Goal: Task Accomplishment & Management: Complete application form

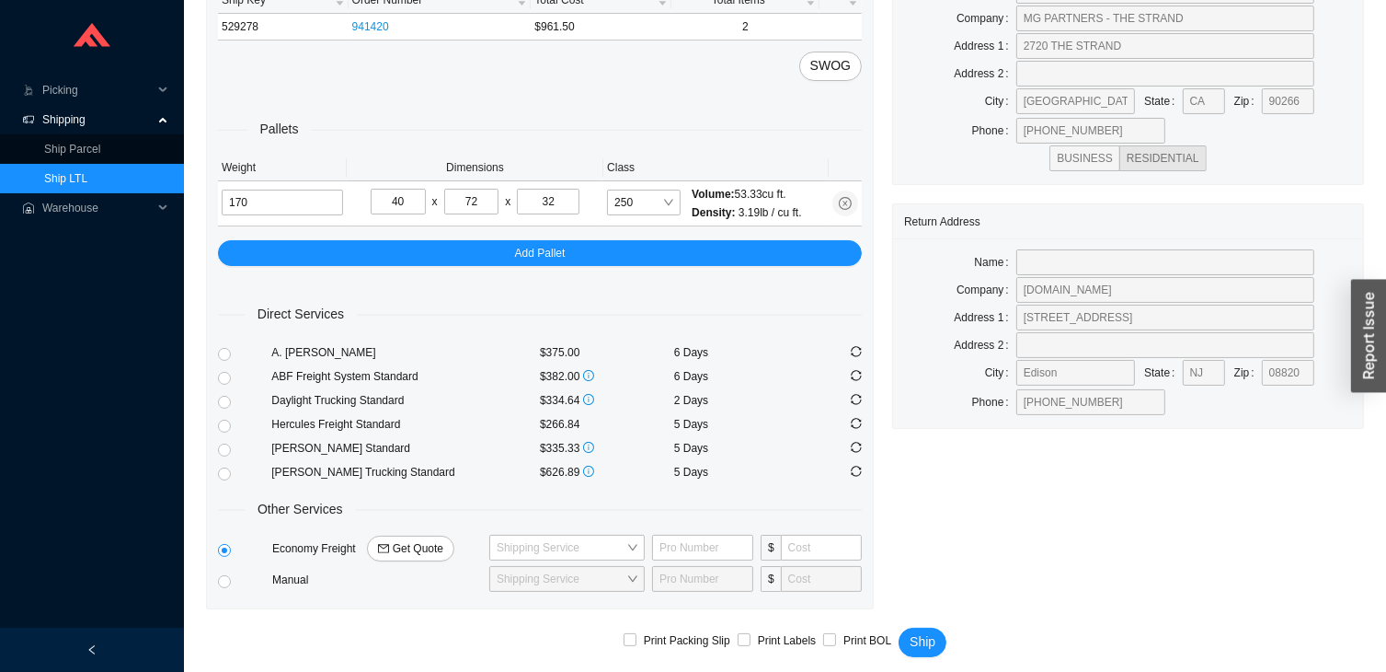
click at [87, 176] on link "Ship LTL" at bounding box center [65, 178] width 43 height 13
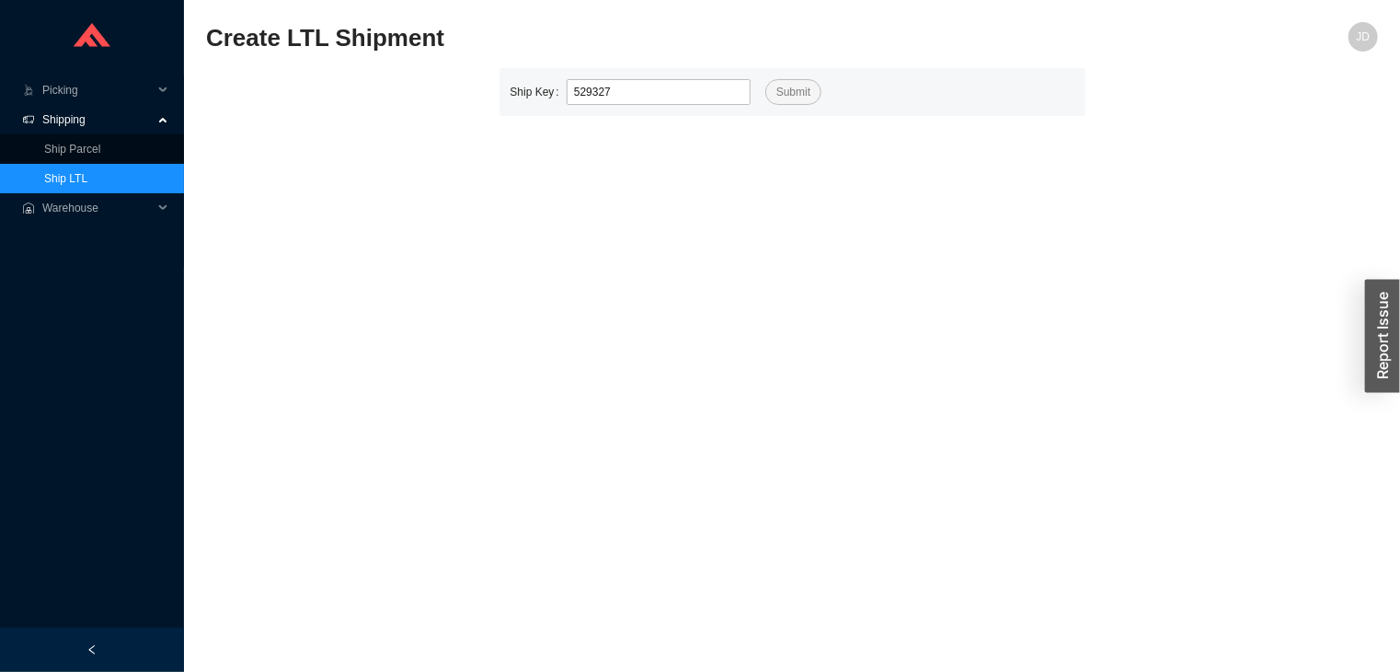
type input "529327"
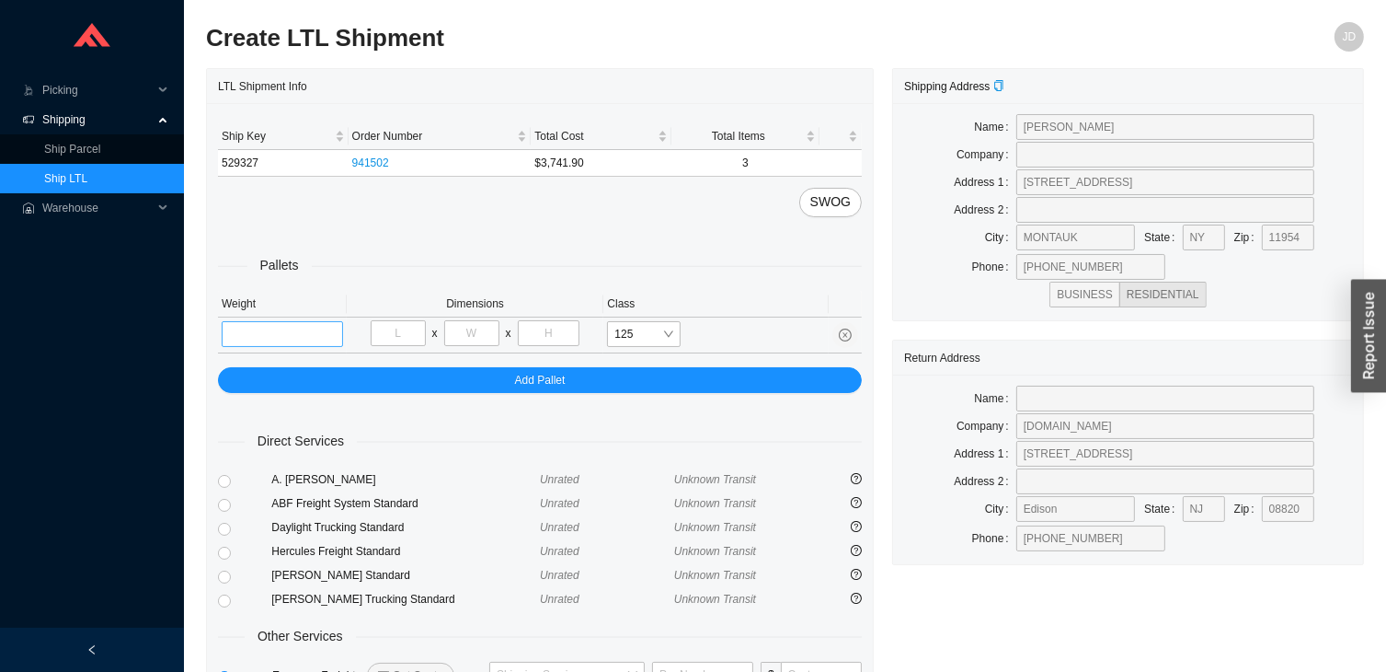
click at [291, 325] on input "tel" at bounding box center [282, 334] width 121 height 26
type input "324"
click at [405, 335] on input "tel" at bounding box center [398, 333] width 55 height 26
type input "34"
click at [469, 331] on input "tel" at bounding box center [471, 333] width 55 height 26
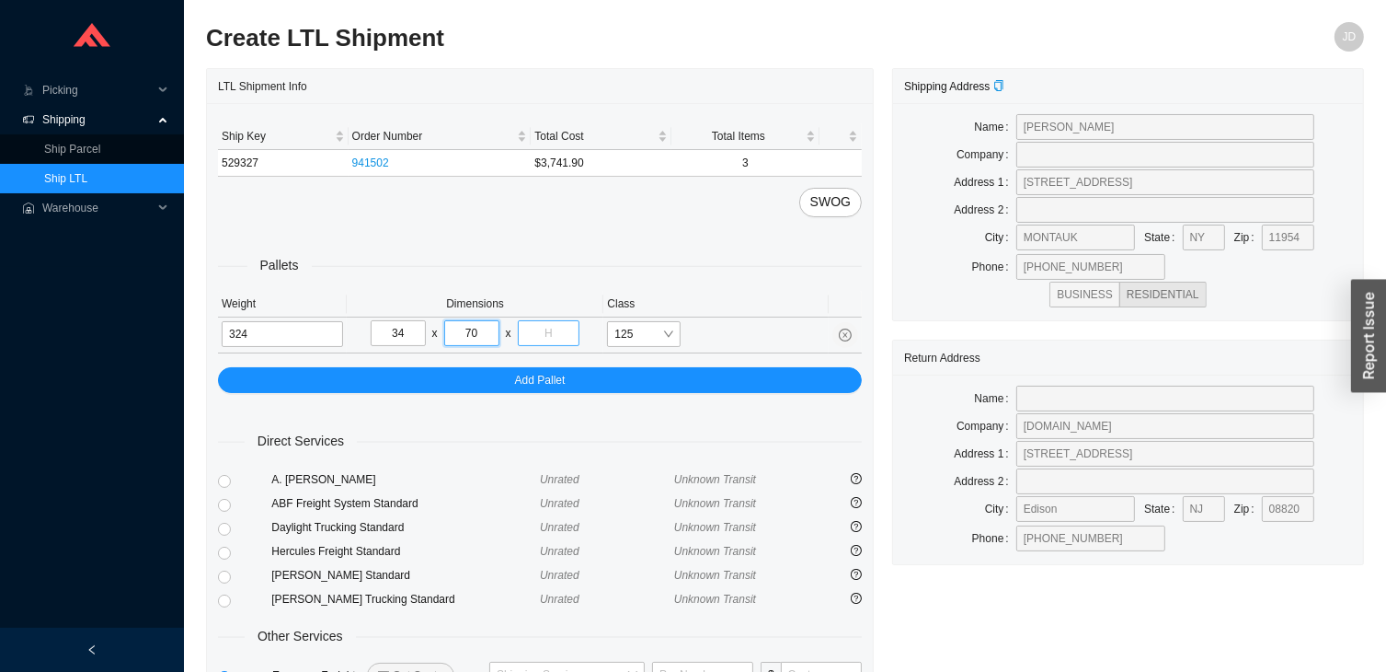
type input "70"
click at [544, 330] on input "tel" at bounding box center [549, 333] width 63 height 26
type input "42"
click at [460, 525] on div "Daylight Trucking Standard" at bounding box center [405, 527] width 269 height 18
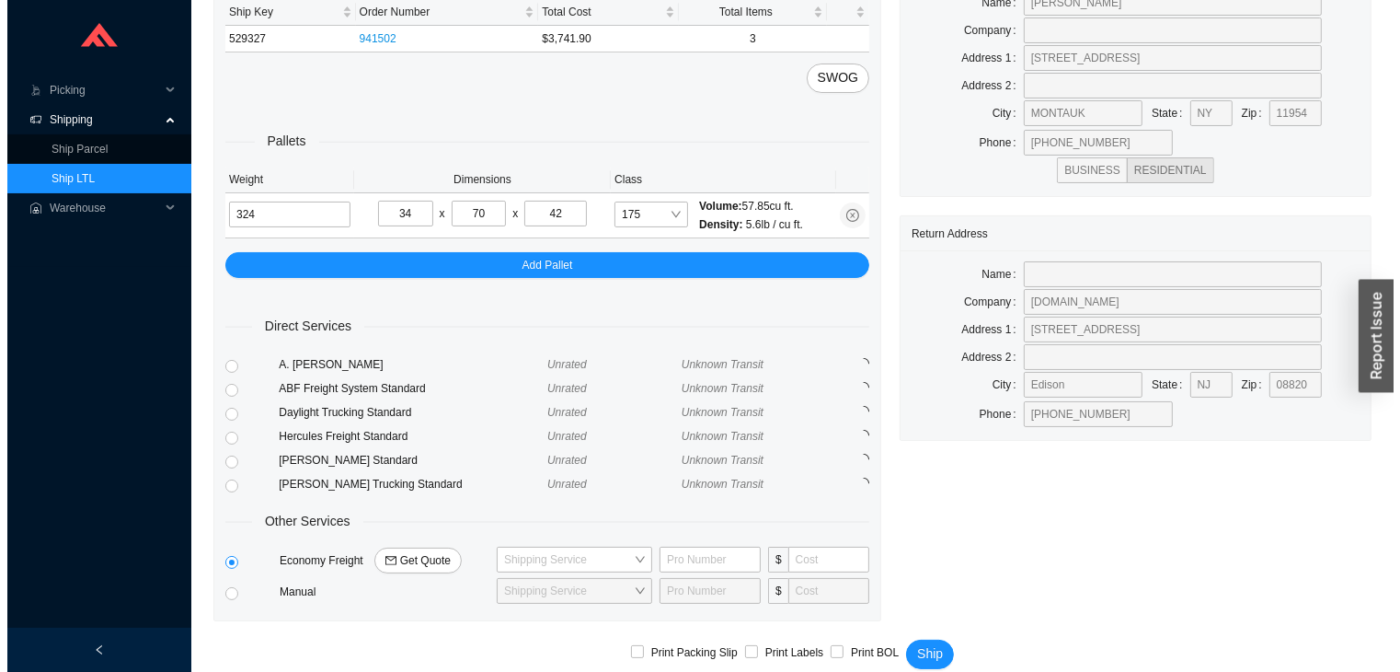
scroll to position [144, 0]
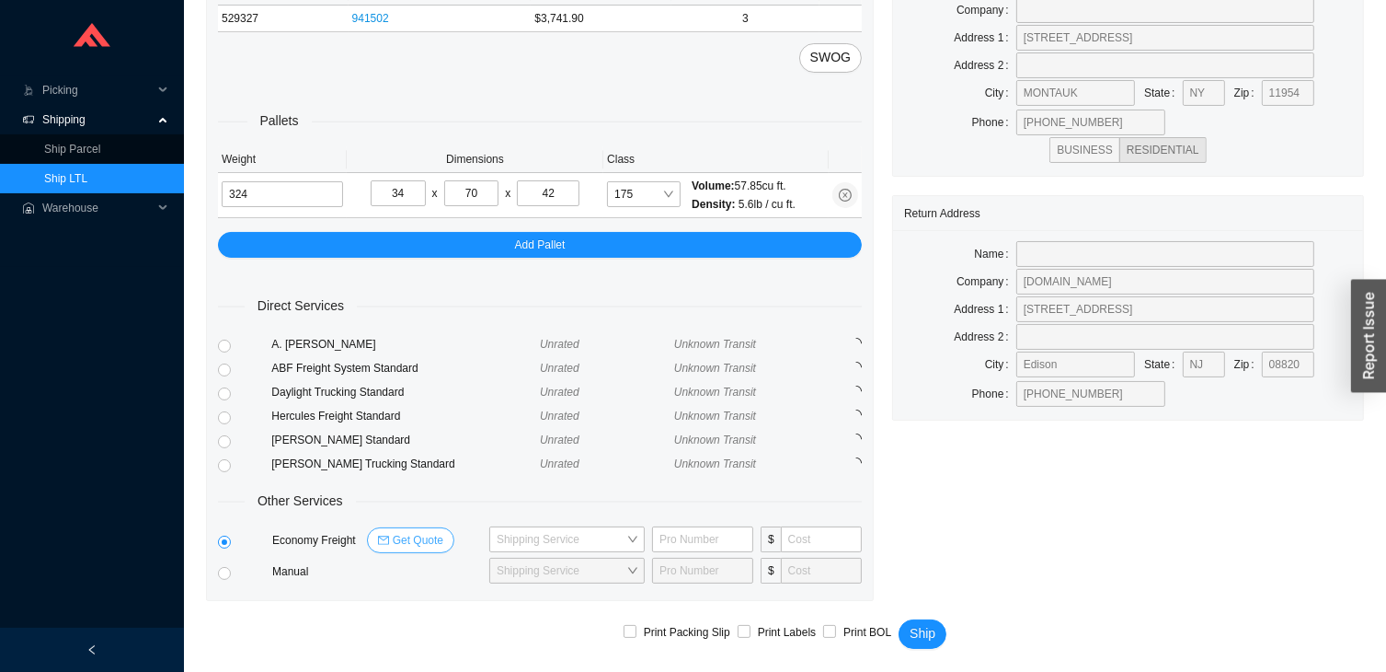
click at [429, 537] on span "Get Quote" at bounding box center [418, 540] width 51 height 18
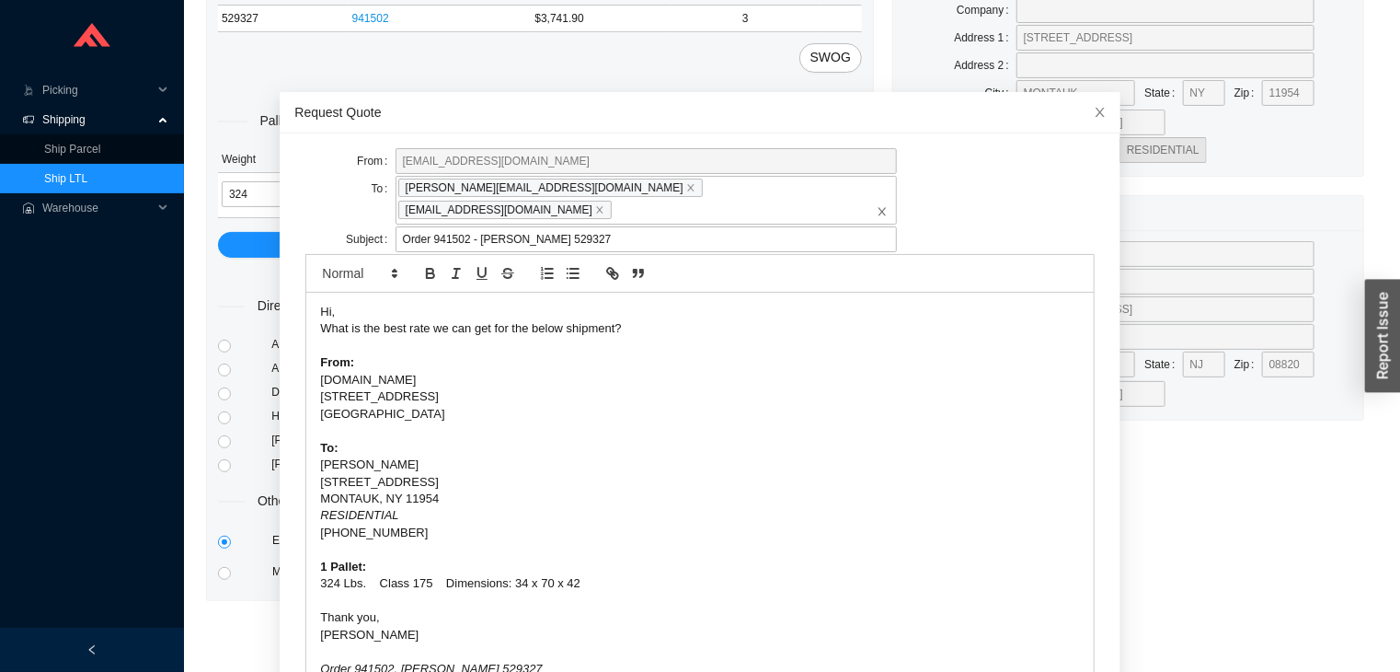
scroll to position [71, 0]
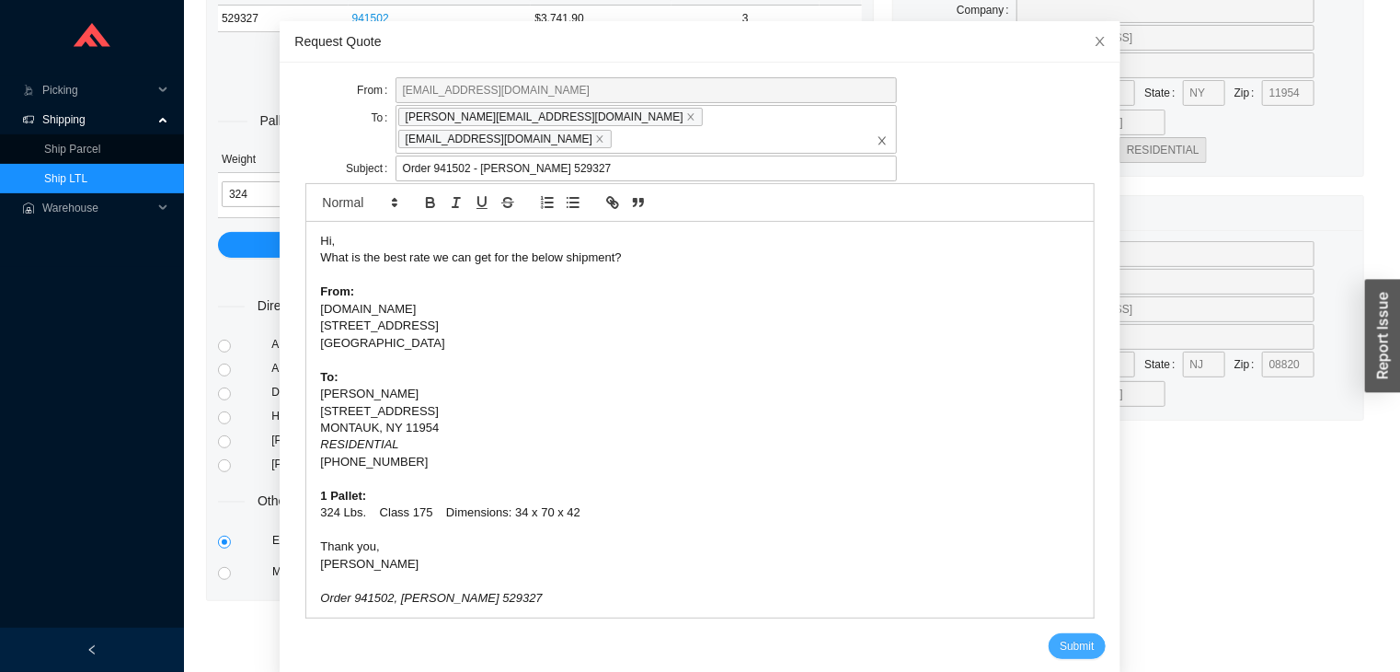
click at [1060, 637] on span "Submit" at bounding box center [1077, 646] width 34 height 18
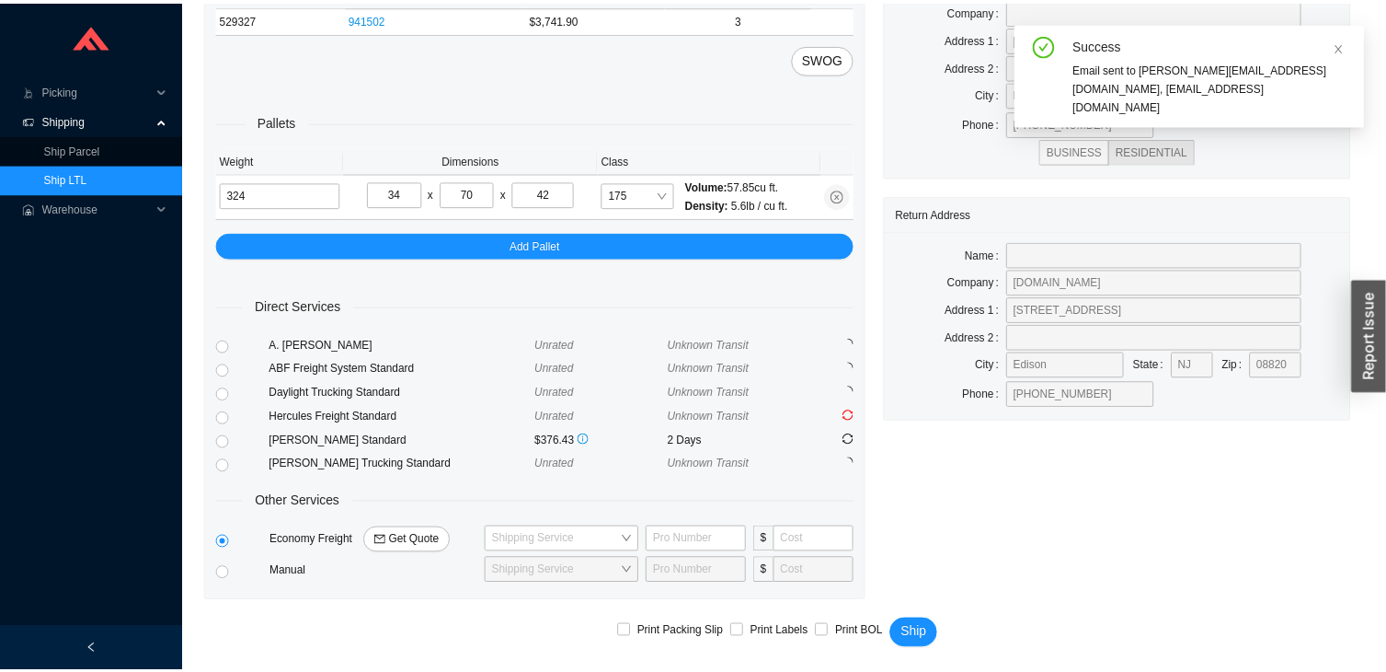
scroll to position [0, 0]
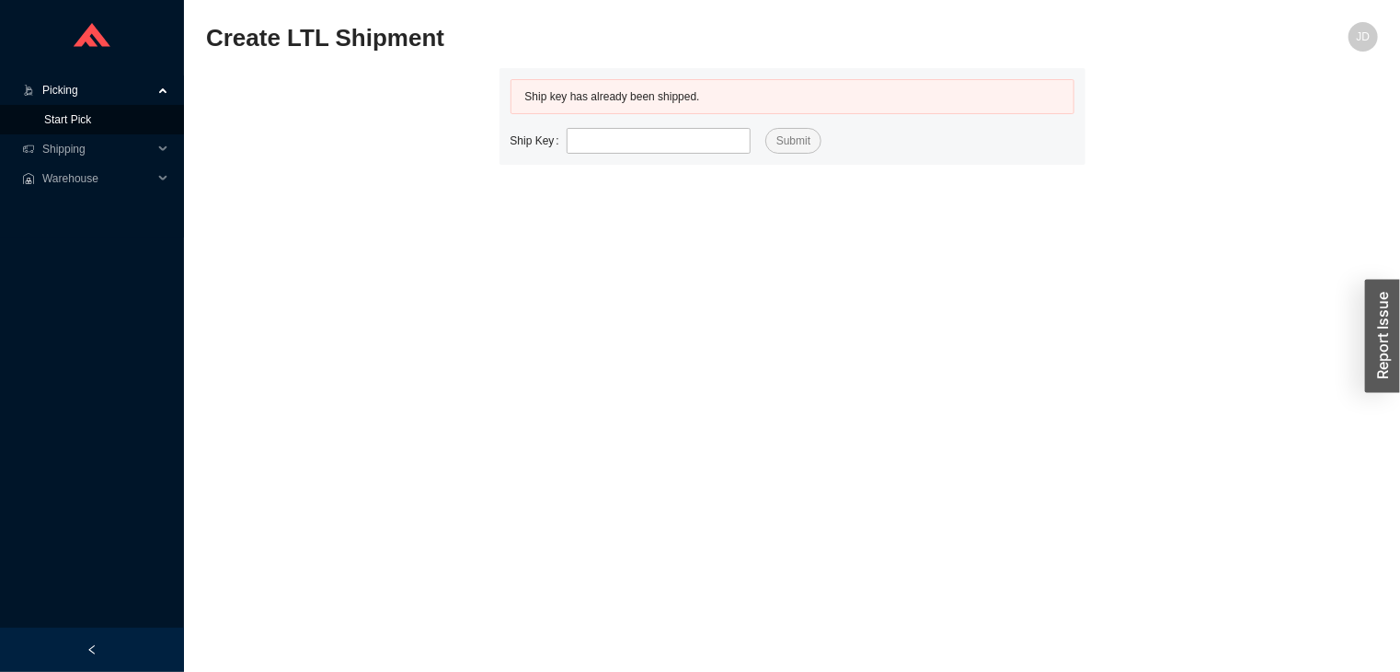
click at [74, 121] on link "Start Pick" at bounding box center [67, 119] width 47 height 13
